Goal: Find specific page/section: Find specific page/section

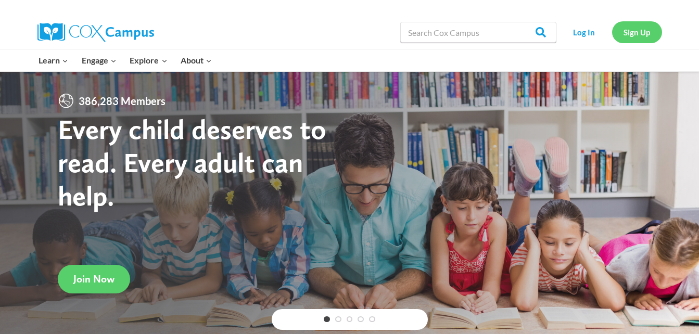
click at [643, 30] on link "Sign Up" at bounding box center [637, 31] width 50 height 21
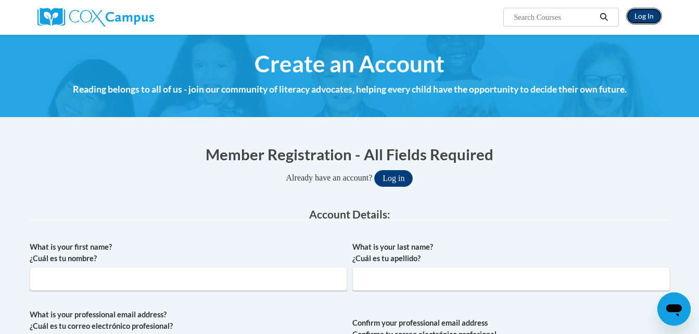
click at [633, 12] on link "Log In" at bounding box center [644, 16] width 36 height 17
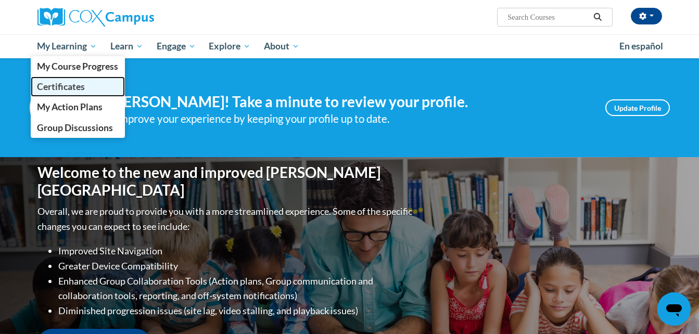
click at [85, 90] on link "Certificates" at bounding box center [78, 87] width 95 height 20
